Goal: Use online tool/utility: Utilize a website feature to perform a specific function

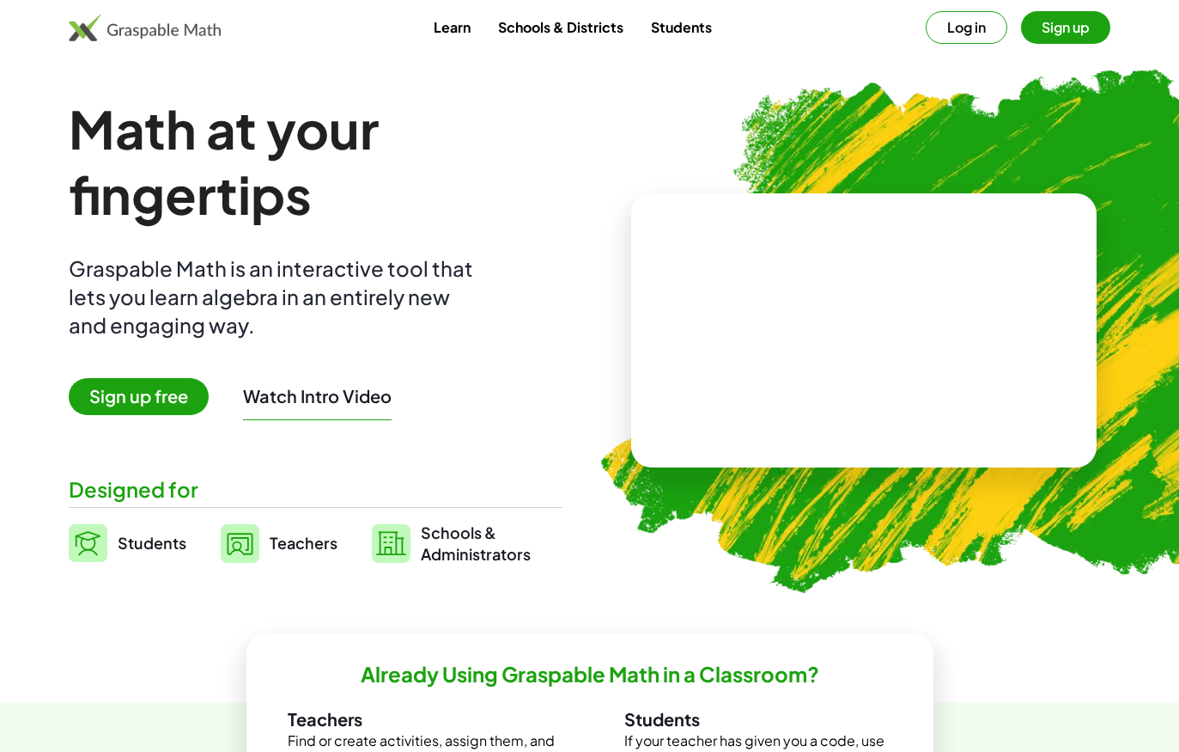
click at [344, 399] on button "Watch Intro Video" at bounding box center [317, 396] width 149 height 22
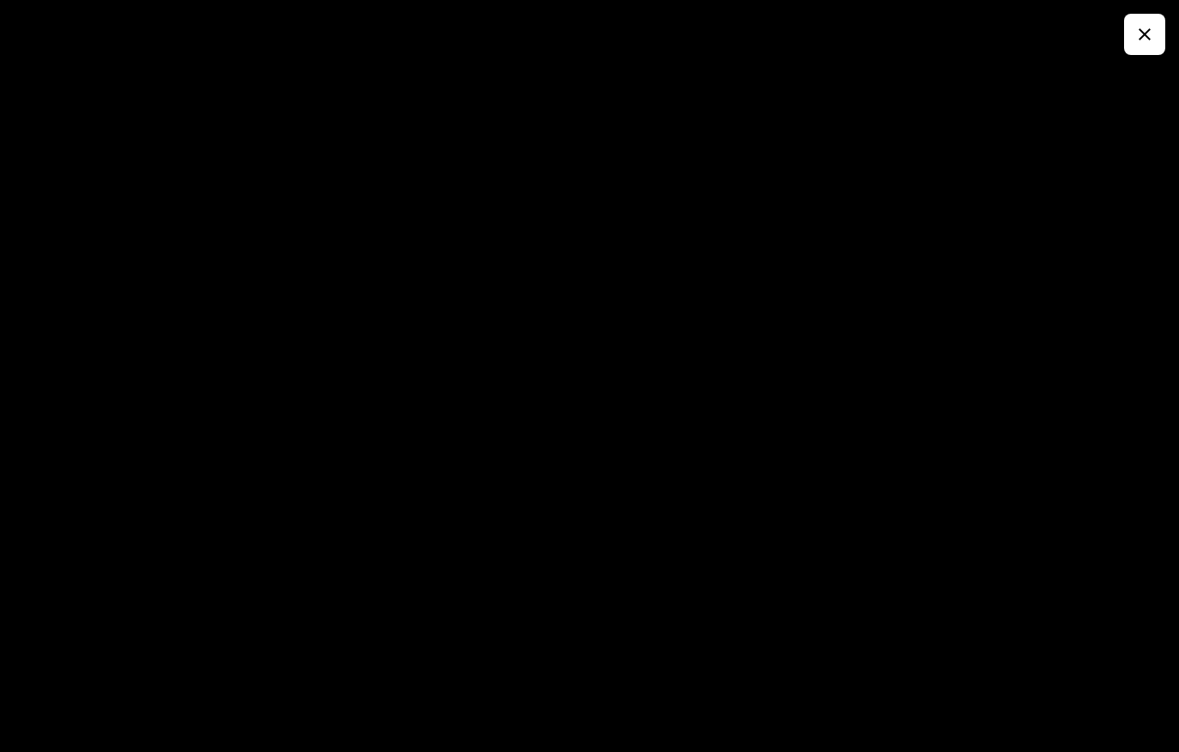
click at [1160, 29] on button "button" at bounding box center [1144, 34] width 41 height 41
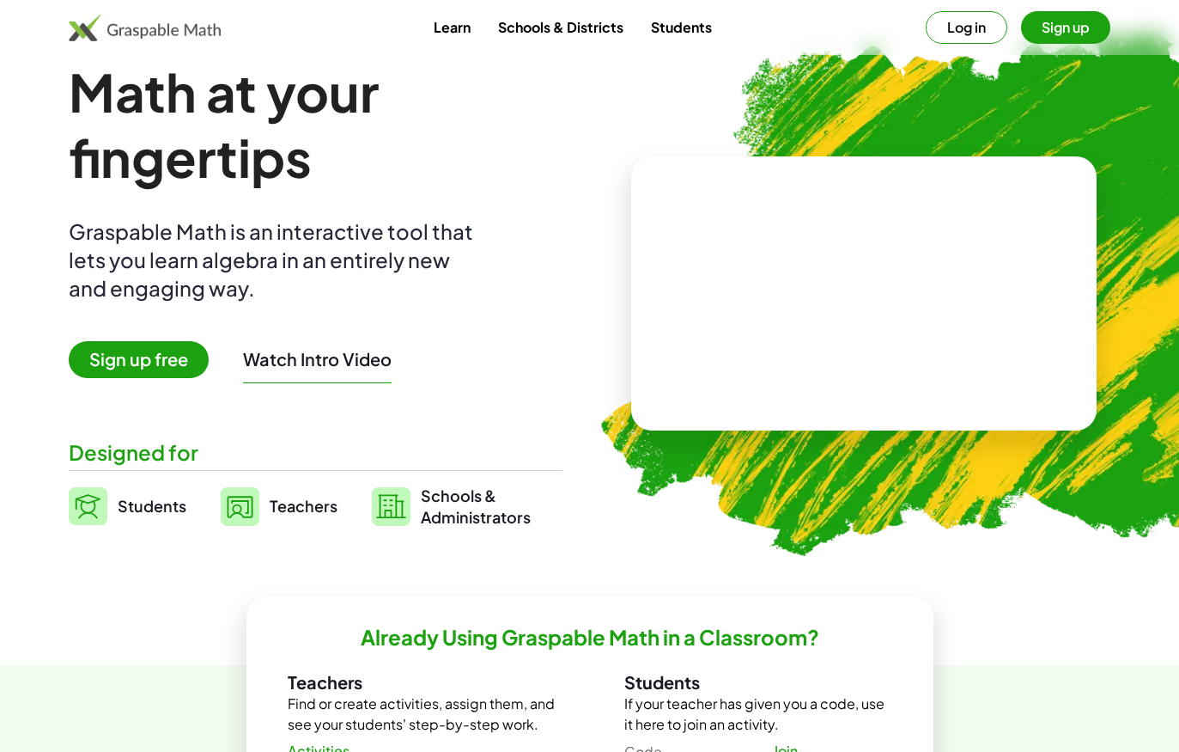
scroll to position [37, 0]
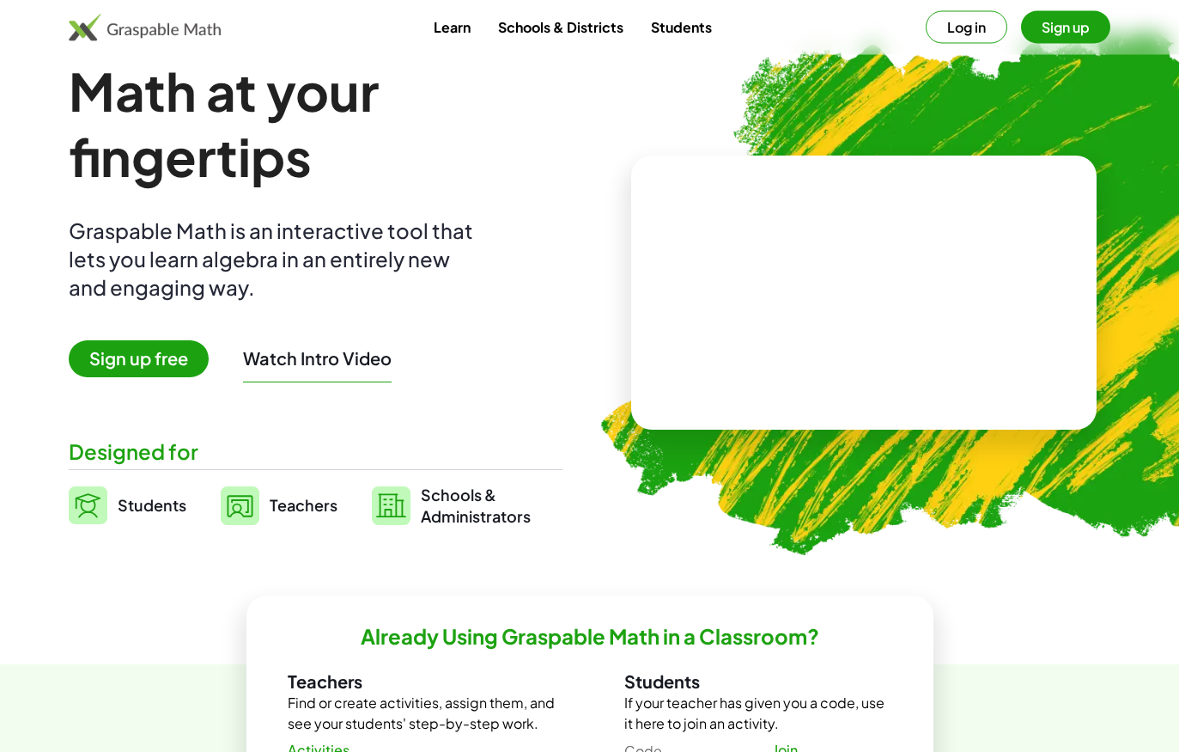
click at [186, 489] on link "Students" at bounding box center [128, 505] width 118 height 43
click at [159, 494] on link "Students" at bounding box center [128, 505] width 118 height 43
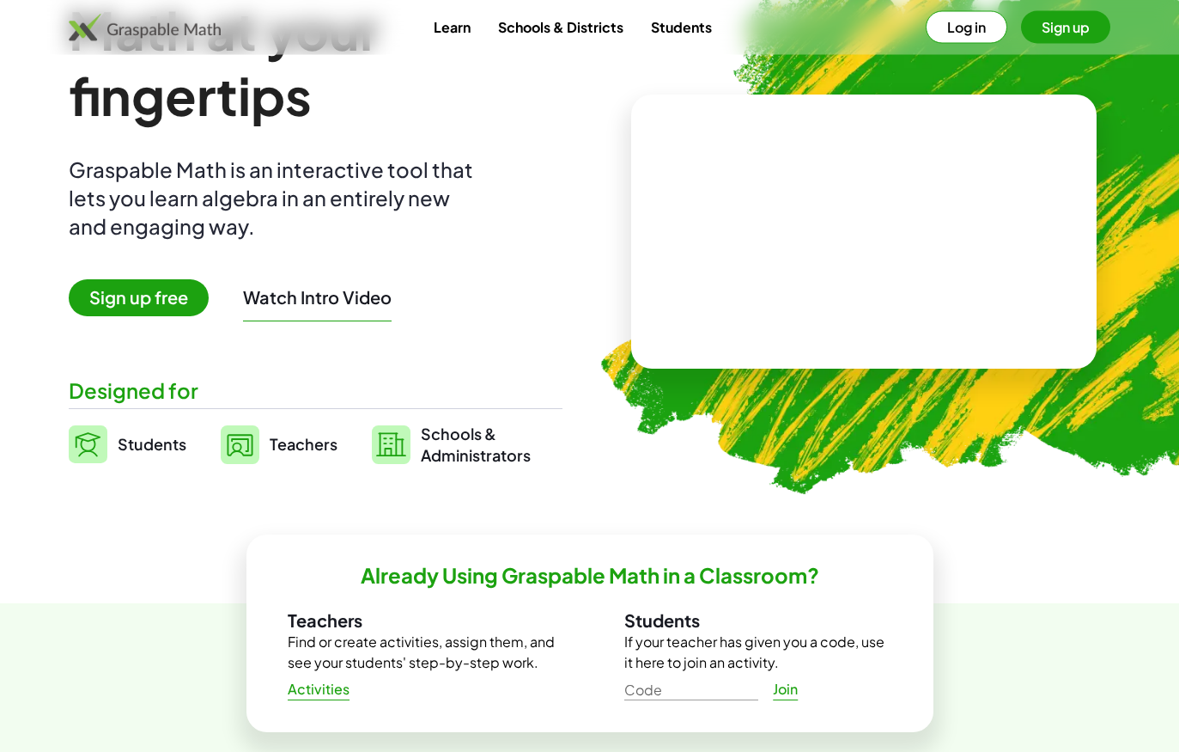
scroll to position [0, 0]
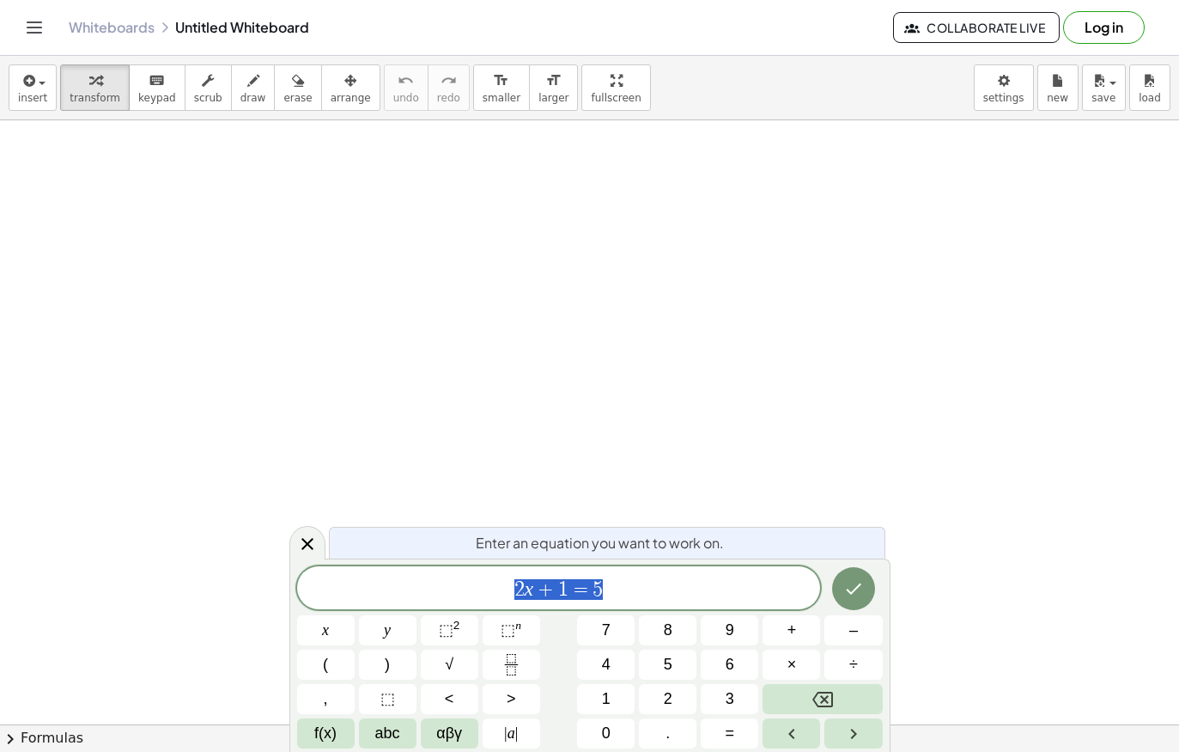
click at [611, 723] on span "0" at bounding box center [606, 733] width 9 height 23
click at [669, 722] on span "." at bounding box center [668, 733] width 4 height 23
click at [677, 657] on button "5" at bounding box center [668, 664] width 58 height 30
click at [831, 685] on button "Backspace" at bounding box center [822, 699] width 119 height 30
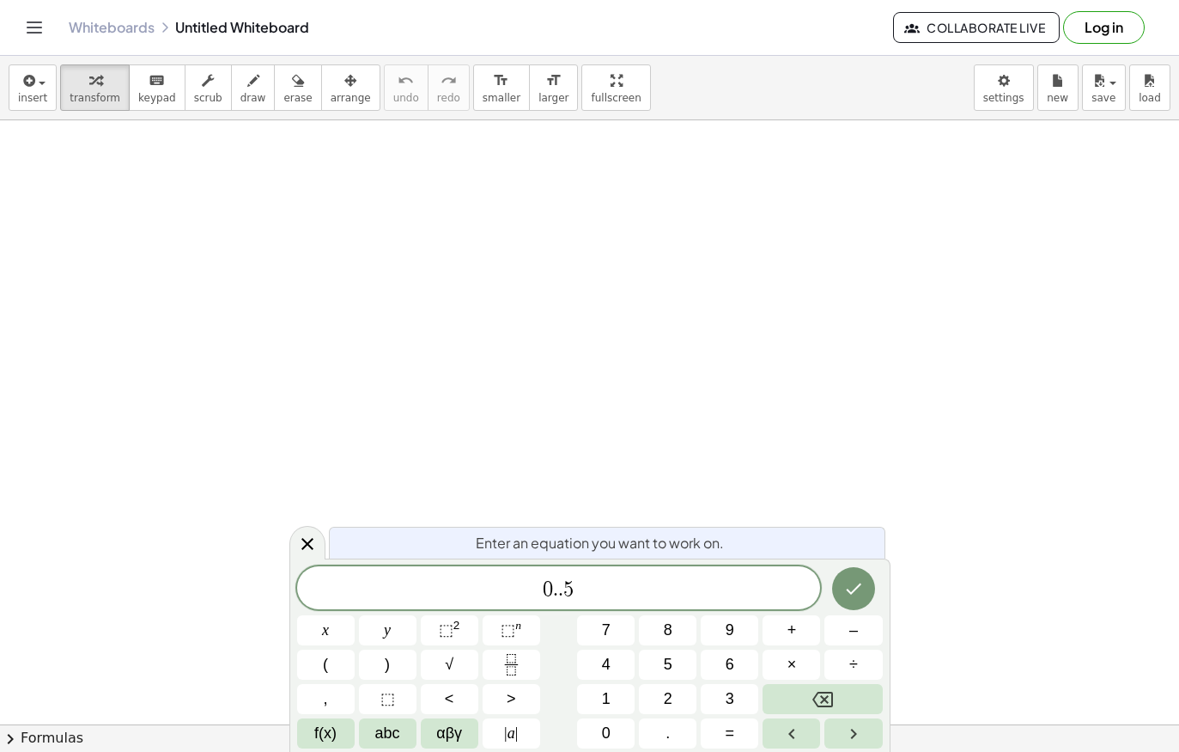
click at [827, 683] on div "0 . . 5 ​ x y ⬚ 2 ⬚ n 7 8 9 + – ( ) √ 4 5 6 × ÷ , ⬚ < > 1 2 3 f(x) abc αβγ | a …" at bounding box center [590, 657] width 586 height 182
click at [820, 689] on icon "Backspace" at bounding box center [823, 699] width 21 height 21
click at [663, 686] on button "2" at bounding box center [668, 699] width 58 height 30
click at [662, 685] on button "2" at bounding box center [668, 699] width 58 height 30
click at [842, 685] on button "Backspace" at bounding box center [822, 699] width 119 height 30
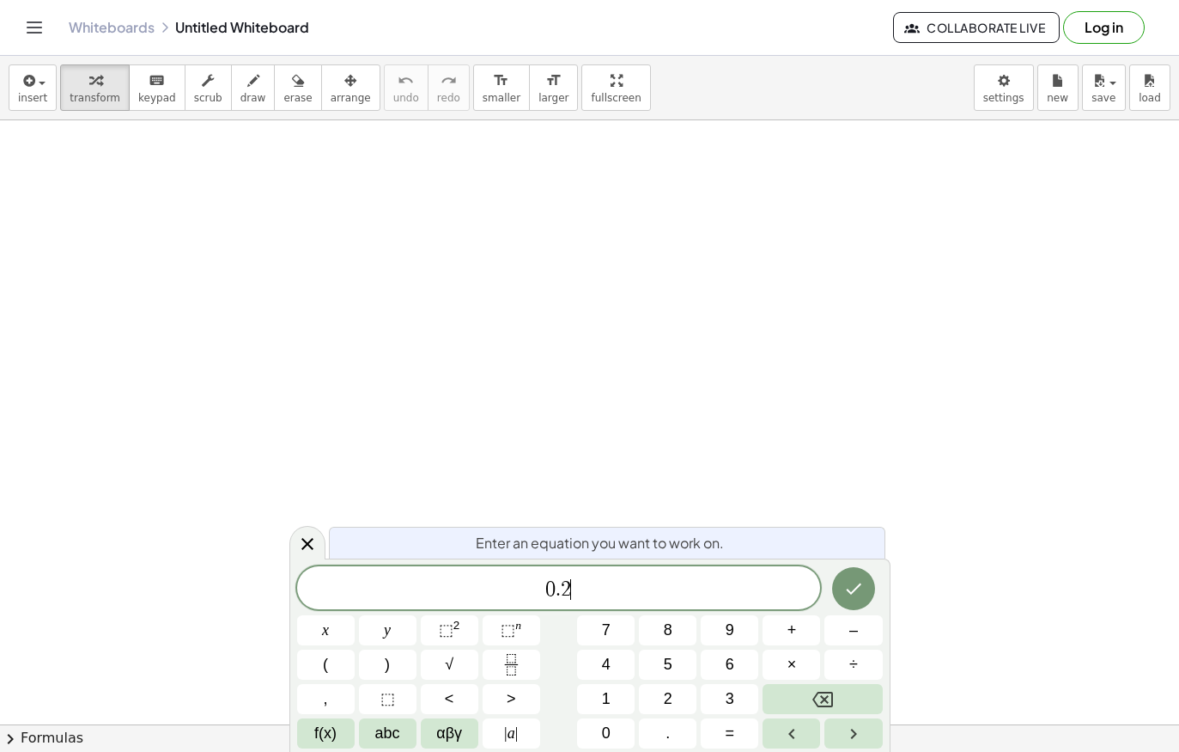
click at [662, 659] on button "5" at bounding box center [668, 664] width 58 height 30
click at [792, 659] on span "×" at bounding box center [792, 664] width 9 height 23
click at [612, 697] on button "1" at bounding box center [606, 699] width 58 height 30
click at [611, 697] on span "1" at bounding box center [606, 698] width 9 height 23
click at [814, 690] on icon "Backspace" at bounding box center [823, 699] width 21 height 21
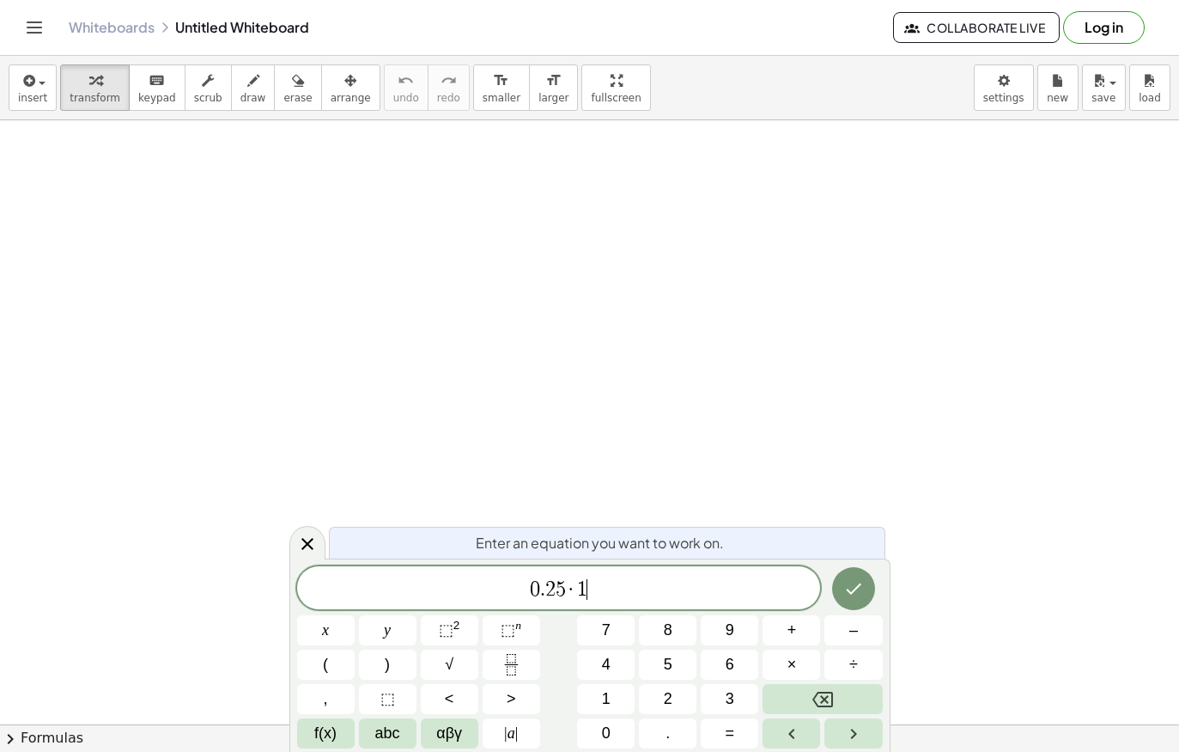
click at [617, 719] on button "0" at bounding box center [606, 733] width 58 height 30
click at [515, 630] on span "⬚" at bounding box center [508, 629] width 15 height 17
click at [606, 664] on span "4" at bounding box center [606, 664] width 9 height 23
click at [836, 696] on button "Backspace" at bounding box center [822, 699] width 119 height 30
click at [850, 627] on span "–" at bounding box center [854, 629] width 9 height 23
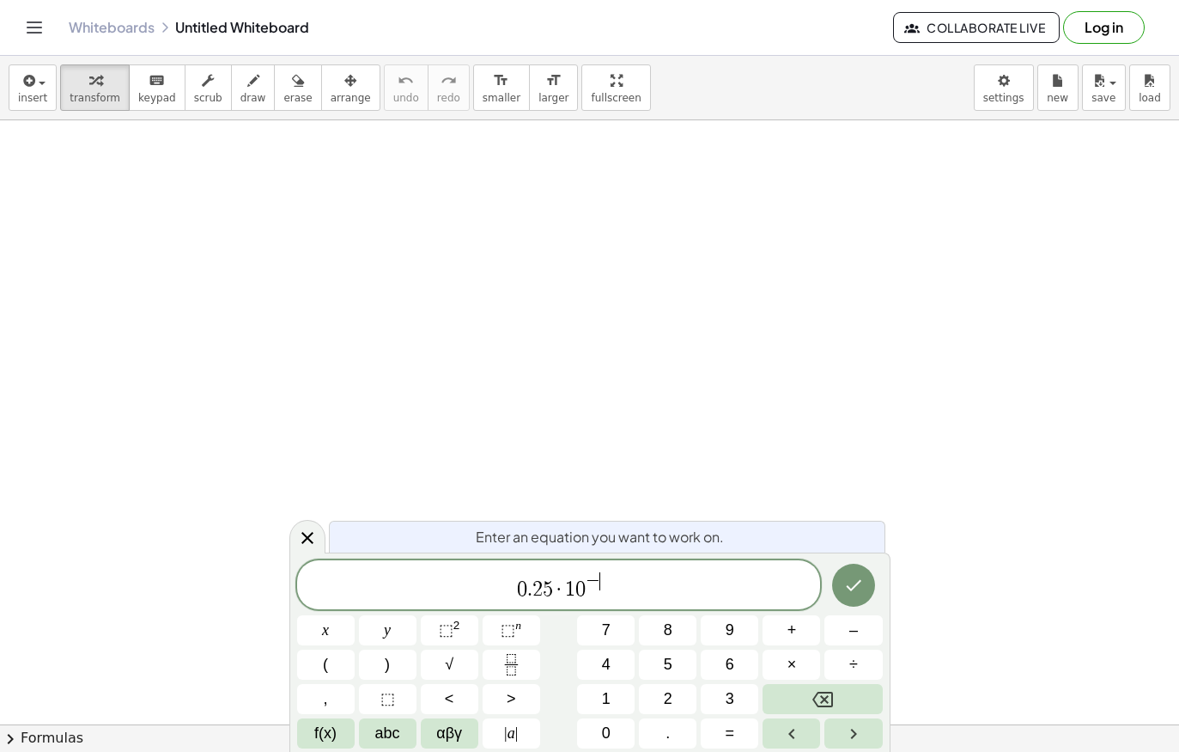
click at [621, 661] on button "4" at bounding box center [606, 664] width 58 height 30
click at [862, 724] on icon "Right arrow" at bounding box center [854, 733] width 21 height 21
click at [745, 721] on button "=" at bounding box center [730, 733] width 58 height 30
click at [322, 629] on span "x" at bounding box center [325, 629] width 7 height 23
click at [791, 660] on span "×" at bounding box center [792, 664] width 9 height 23
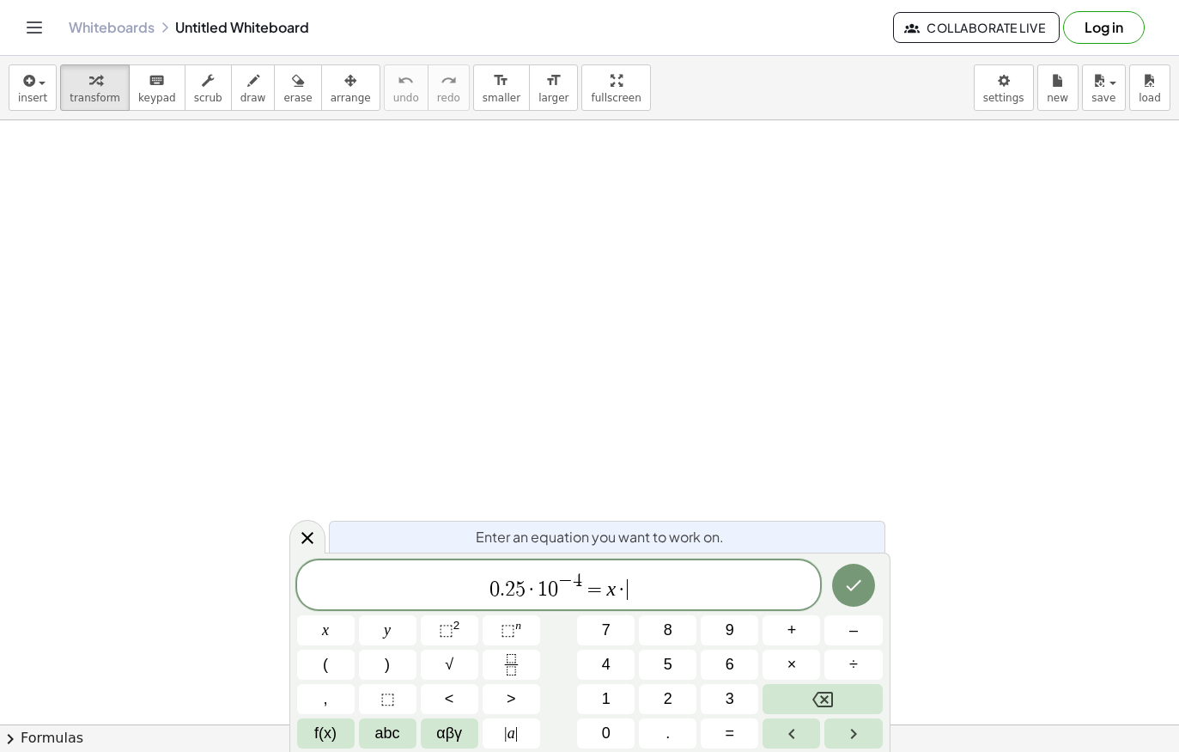
click at [609, 685] on button "1" at bounding box center [606, 699] width 58 height 30
click at [600, 731] on button "0" at bounding box center [606, 733] width 58 height 30
click at [526, 640] on button "⬚ n" at bounding box center [512, 630] width 58 height 30
click at [856, 624] on span "–" at bounding box center [854, 629] width 9 height 23
click at [672, 662] on span "5" at bounding box center [668, 664] width 9 height 23
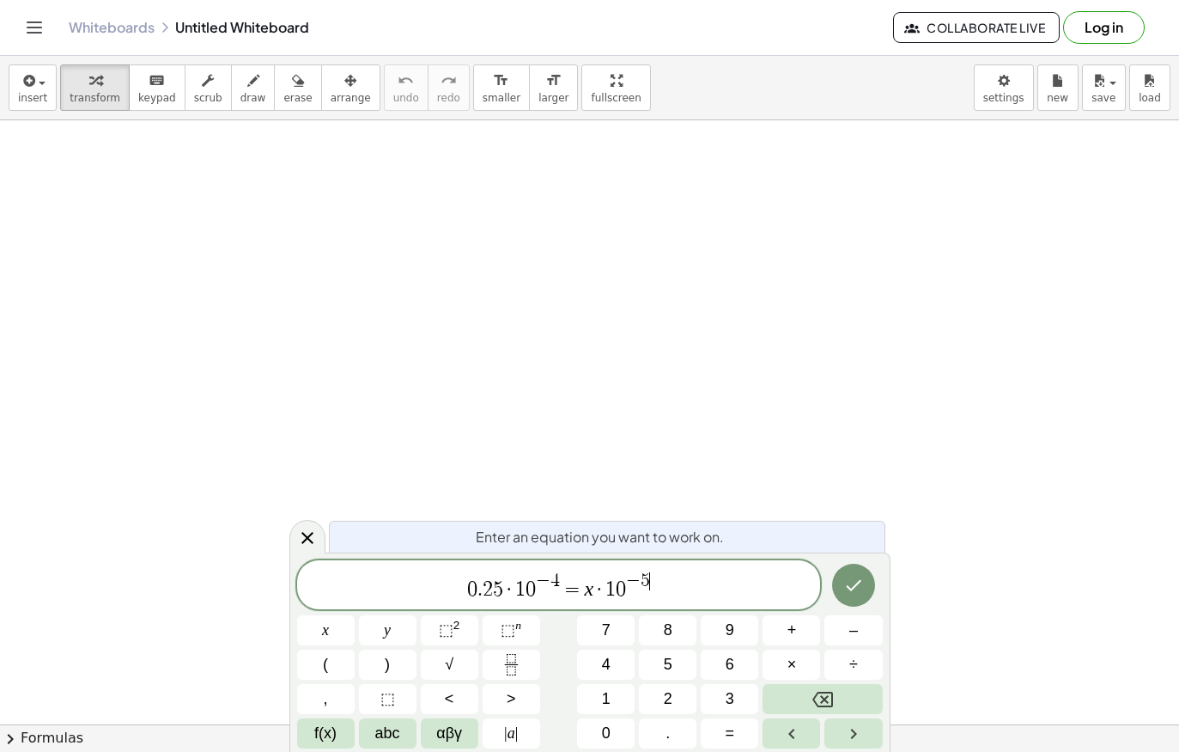
click at [843, 691] on button "Backspace" at bounding box center [822, 699] width 119 height 30
click at [676, 691] on button "2" at bounding box center [668, 699] width 58 height 30
click at [858, 730] on icon "Right arrow" at bounding box center [854, 733] width 21 height 21
click at [856, 590] on icon "Done" at bounding box center [854, 585] width 21 height 21
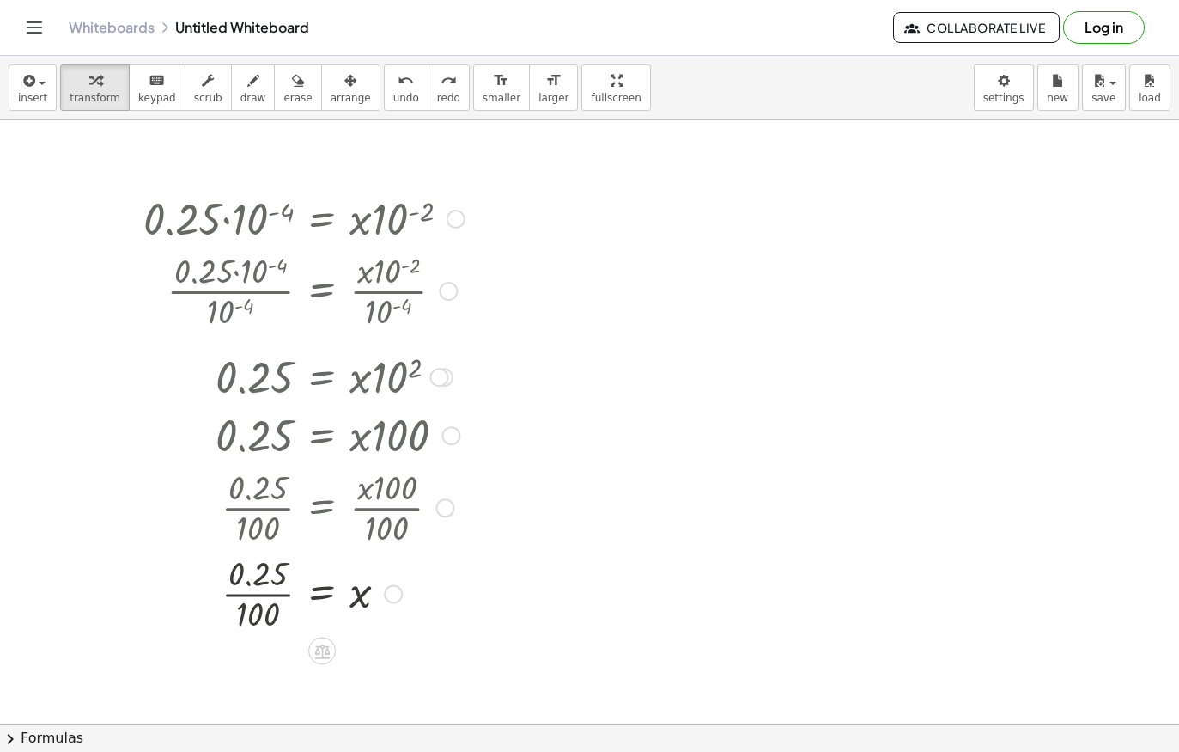
click at [405, 65] on button "undo undo" at bounding box center [406, 87] width 45 height 46
click at [403, 62] on div "insert select one: Math Expression Function Text Youtube Video Graphing Geometr…" at bounding box center [589, 88] width 1179 height 64
click at [411, 56] on div "insert select one: Math Expression Function Text Youtube Video Graphing Geometr…" at bounding box center [589, 88] width 1179 height 64
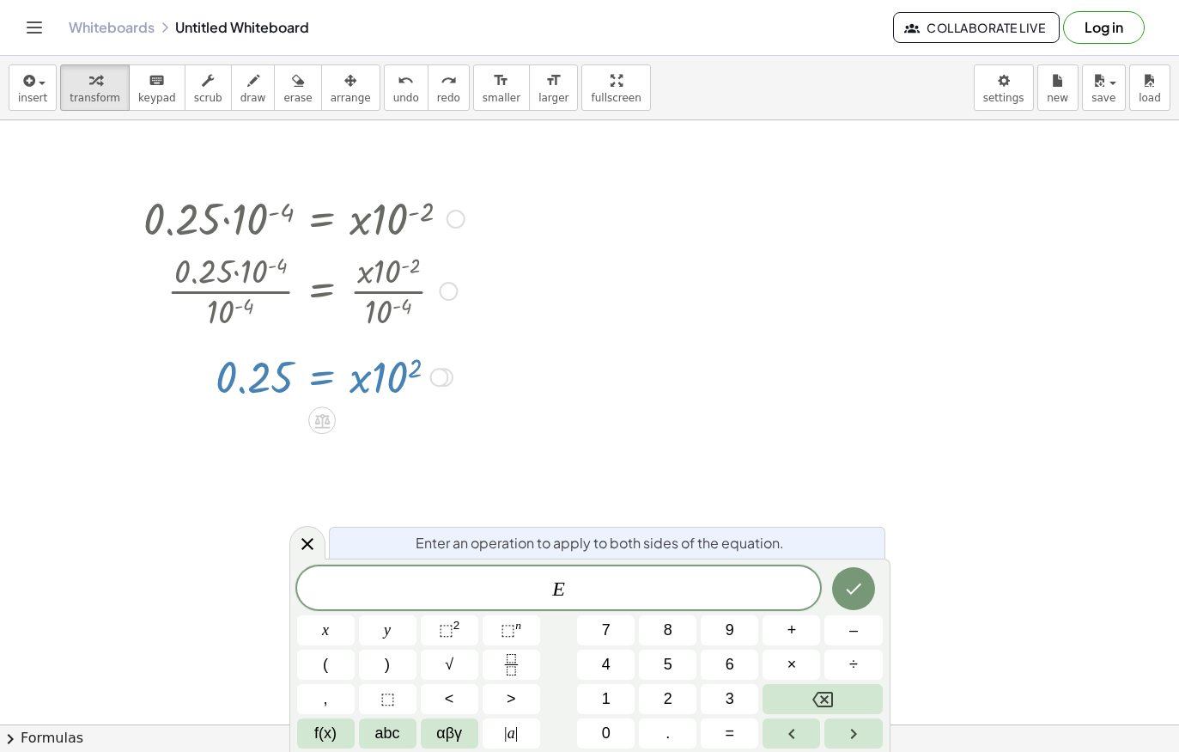
click at [314, 532] on div at bounding box center [307, 543] width 36 height 34
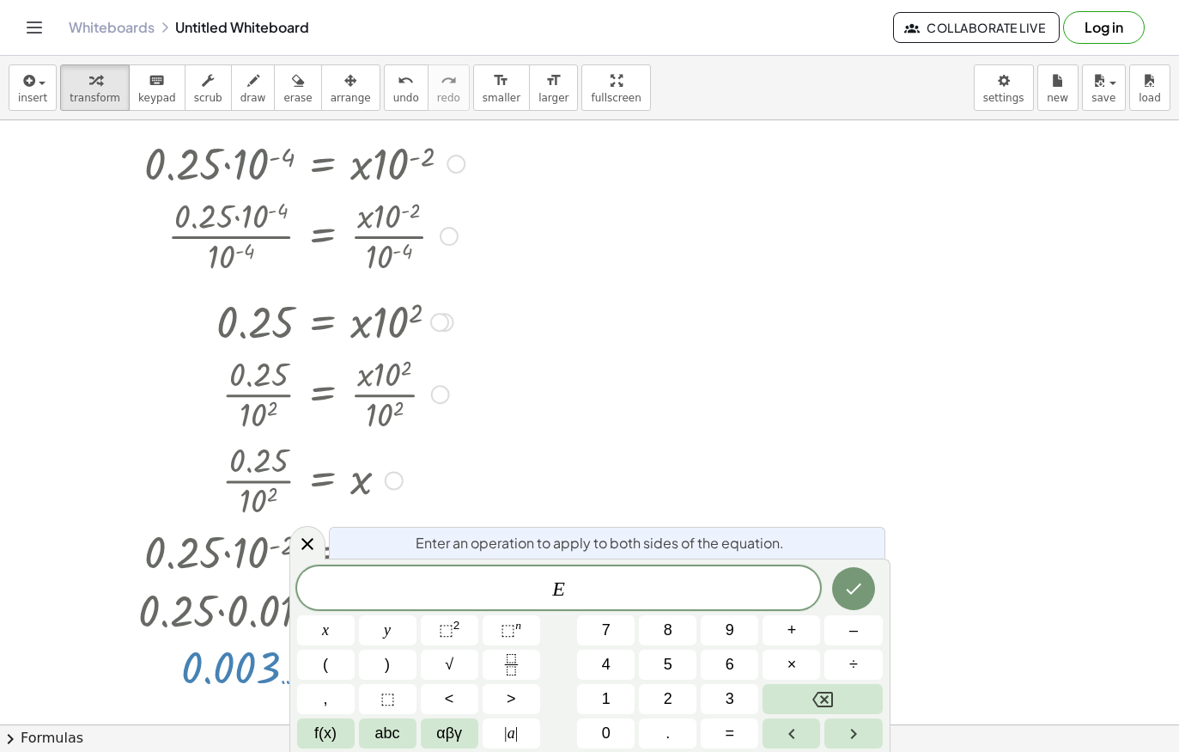
click at [299, 555] on div at bounding box center [307, 543] width 36 height 34
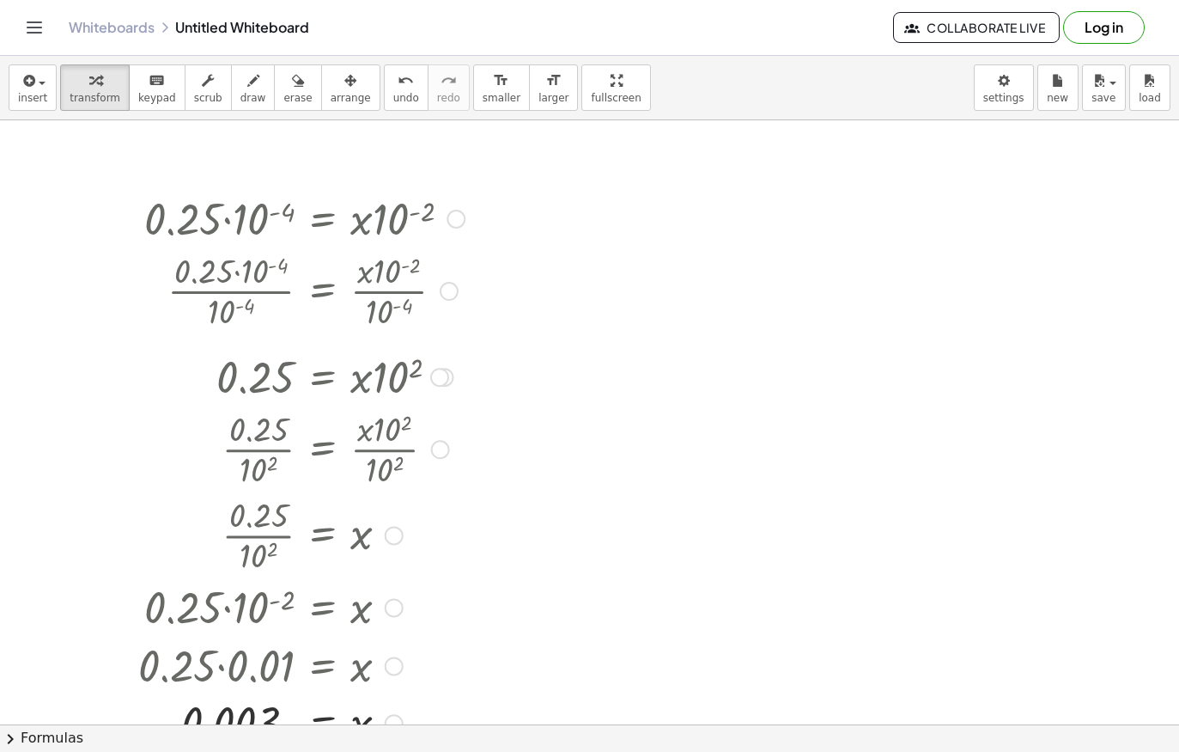
scroll to position [34, 0]
